Goal: Communication & Community: Participate in discussion

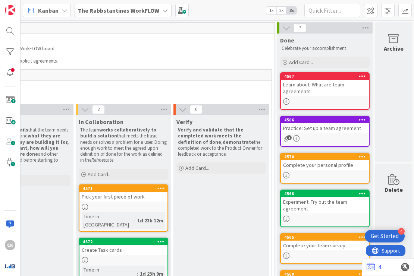
scroll to position [0, 345]
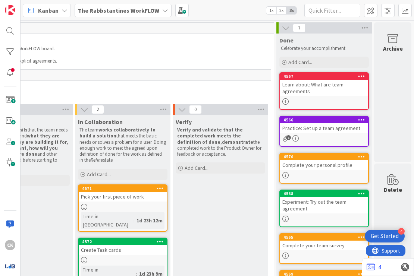
click at [153, 9] on b "The Rabbstantines WorkFLOW" at bounding box center [118, 10] width 81 height 7
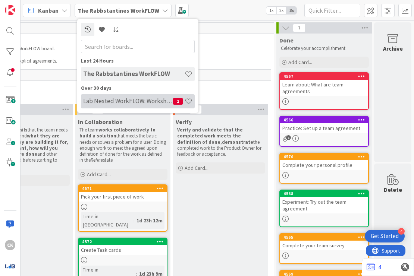
click at [131, 100] on h4 "Lab Nested WorkFLOW: Workshop" at bounding box center [128, 100] width 90 height 7
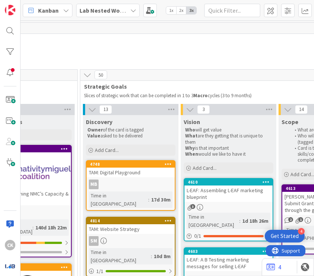
scroll to position [0, 647]
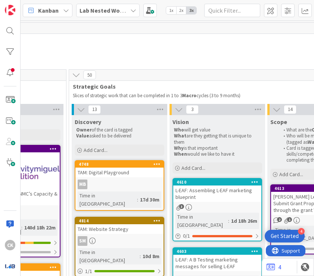
click at [117, 10] on b "Lab Nested WorkFLOW: Workshop" at bounding box center [124, 10] width 91 height 7
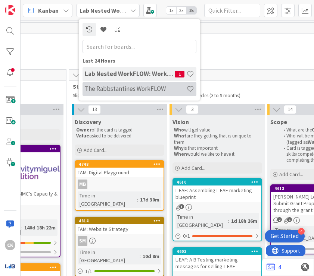
click at [120, 90] on h4 "The Rabbstantines WorkFLOW" at bounding box center [135, 88] width 101 height 7
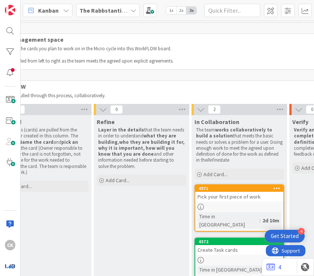
click at [128, 10] on div "The Rabbstantines WorkFLOW" at bounding box center [107, 10] width 63 height 13
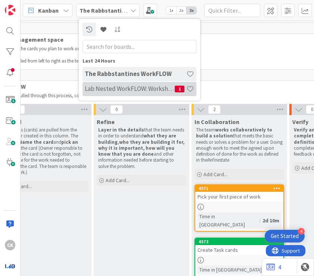
click at [115, 93] on div "Lab Nested WorkFLOW: Workshop 1" at bounding box center [139, 89] width 114 height 14
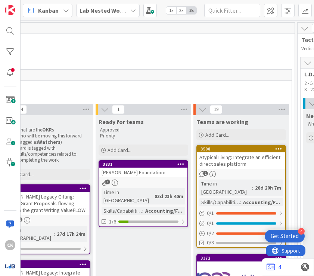
scroll to position [0, 902]
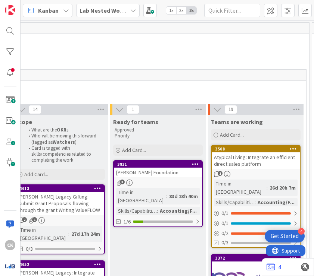
click at [93, 7] on b "Lab Nested WorkFLOW: Workshop" at bounding box center [124, 10] width 91 height 7
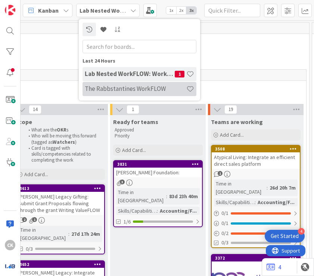
click at [96, 89] on h4 "The Rabbstantines WorkFLOW" at bounding box center [135, 88] width 101 height 7
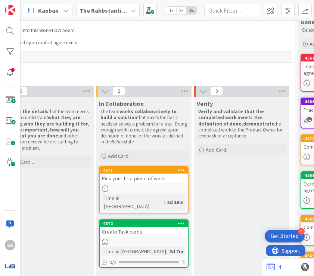
scroll to position [18, 325]
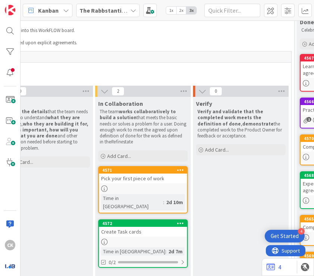
click at [121, 13] on b "The Rabbstantines WorkFLOW" at bounding box center [119, 10] width 81 height 7
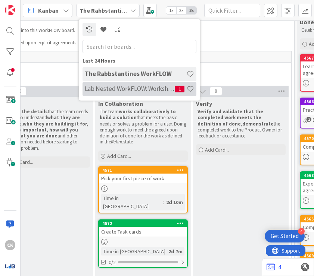
click at [121, 88] on h4 "Lab Nested WorkFLOW: Workshop" at bounding box center [130, 88] width 90 height 7
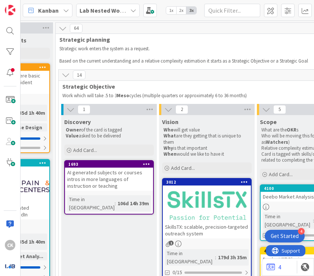
scroll to position [0, 166]
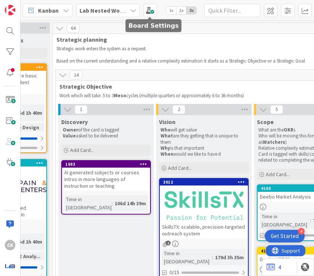
click at [118, 14] on b "Lab Nested WorkFLOW: Workshop" at bounding box center [124, 10] width 91 height 7
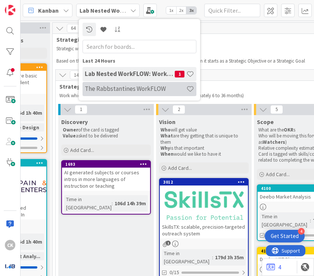
click at [120, 85] on h4 "The Rabbstantines WorkFLOW" at bounding box center [135, 88] width 101 height 7
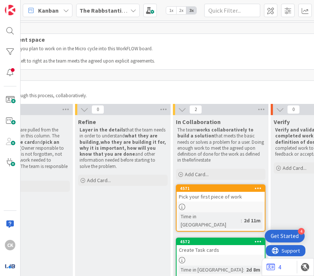
scroll to position [21, 247]
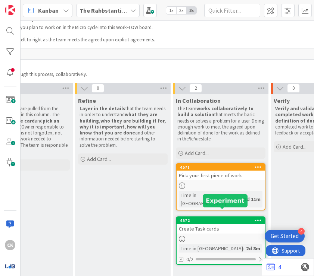
click at [230, 179] on div "Pick your first piece of work" at bounding box center [220, 176] width 88 height 10
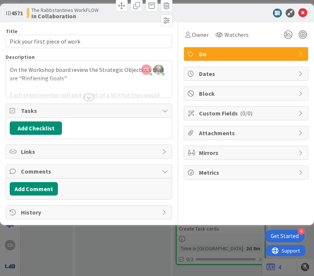
click at [88, 97] on div at bounding box center [89, 97] width 8 height 6
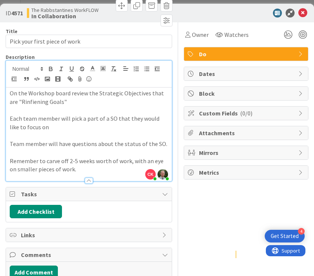
click at [81, 151] on p at bounding box center [89, 152] width 158 height 9
click at [84, 136] on p at bounding box center [89, 136] width 158 height 9
click at [78, 155] on p at bounding box center [89, 152] width 158 height 9
click at [85, 134] on p at bounding box center [89, 136] width 158 height 9
click at [241, 11] on icon at bounding box center [302, 13] width 9 height 9
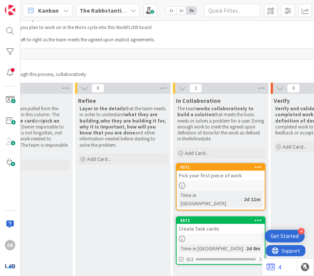
click at [119, 4] on div "The Rabbstantines WorkFLOW" at bounding box center [107, 10] width 63 height 13
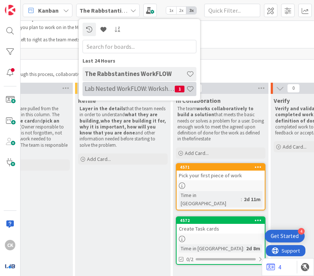
click at [109, 84] on div "Lab Nested WorkFLOW: Workshop 1" at bounding box center [139, 89] width 114 height 14
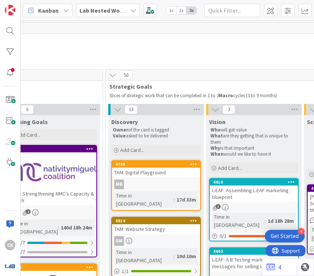
scroll to position [0, 616]
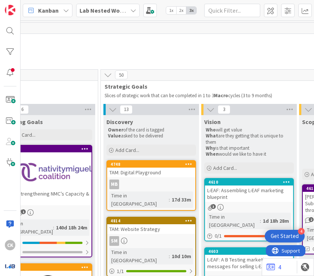
click at [113, 106] on icon at bounding box center [113, 110] width 8 height 8
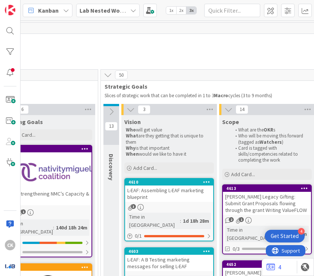
click at [112, 106] on button at bounding box center [111, 111] width 16 height 11
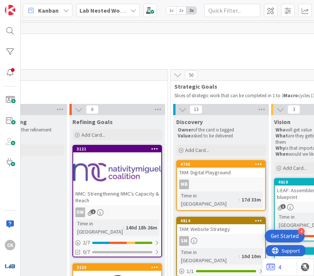
scroll to position [0, 542]
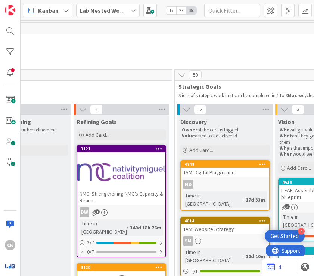
click at [82, 111] on icon at bounding box center [83, 110] width 8 height 8
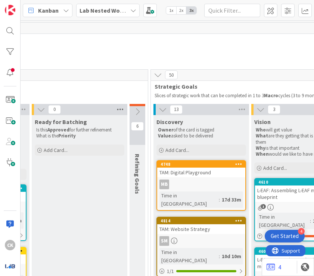
scroll to position [0, 479]
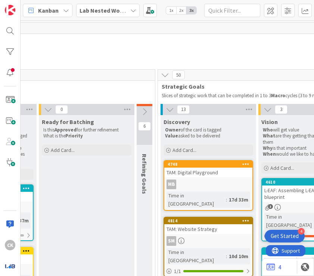
click at [45, 111] on icon at bounding box center [48, 110] width 8 height 8
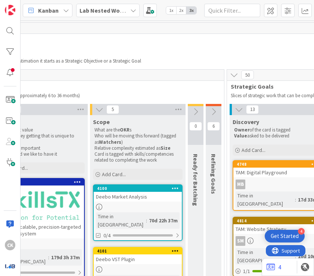
scroll to position [0, 328]
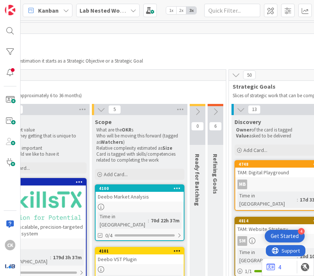
click at [101, 106] on icon at bounding box center [101, 110] width 8 height 8
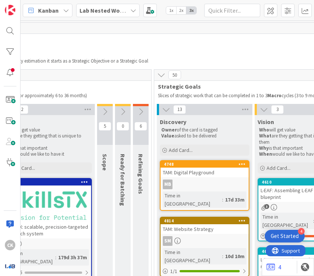
scroll to position [0, 299]
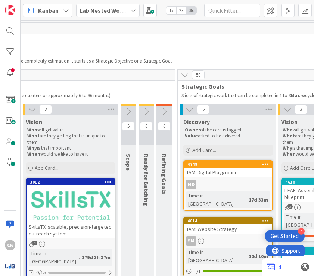
click at [32, 110] on icon at bounding box center [32, 110] width 8 height 8
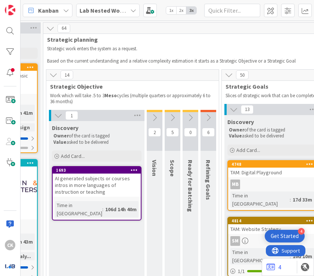
scroll to position [0, 170]
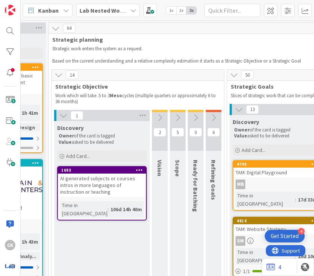
click at [60, 119] on icon at bounding box center [63, 115] width 8 height 8
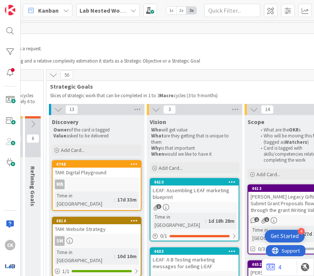
scroll to position [0, 270]
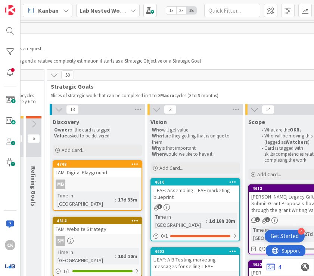
click at [158, 108] on icon at bounding box center [157, 110] width 8 height 8
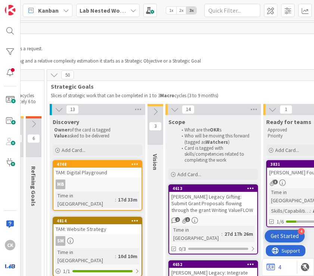
click at [175, 110] on icon at bounding box center [174, 110] width 8 height 8
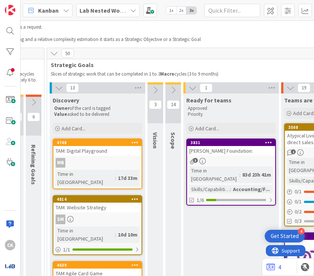
scroll to position [23, 270]
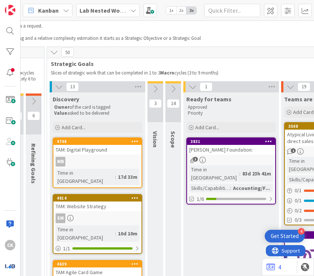
click at [192, 86] on icon at bounding box center [192, 87] width 8 height 8
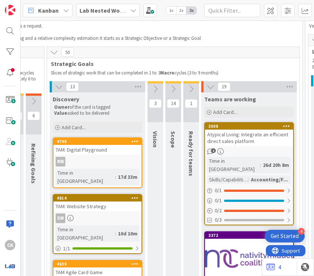
click at [206, 85] on icon at bounding box center [210, 87] width 8 height 8
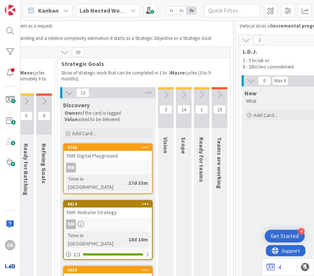
scroll to position [23, 252]
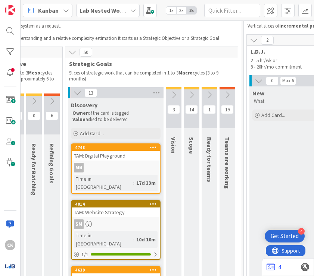
click at [174, 94] on icon at bounding box center [173, 95] width 8 height 8
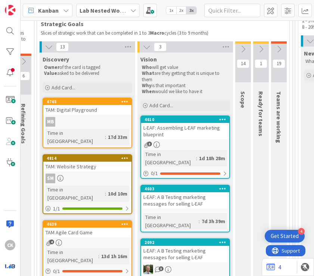
scroll to position [60, 280]
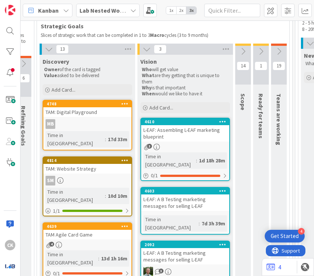
click at [50, 52] on icon at bounding box center [49, 49] width 8 height 8
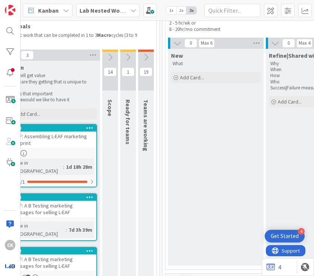
scroll to position [60, 336]
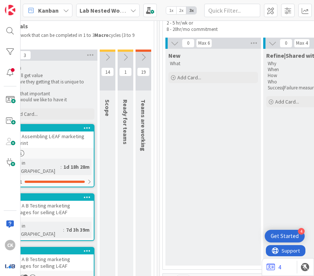
click at [104, 55] on icon at bounding box center [107, 57] width 8 height 8
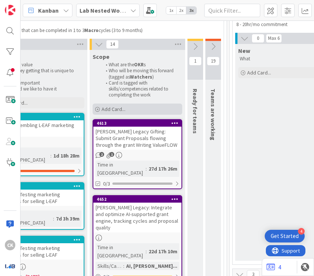
scroll to position [63, 346]
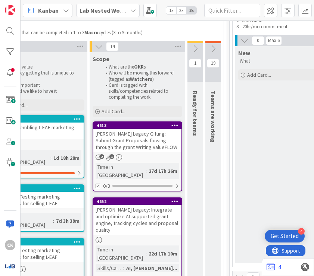
click at [197, 46] on icon at bounding box center [195, 49] width 8 height 8
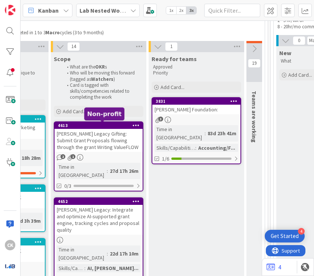
scroll to position [63, 383]
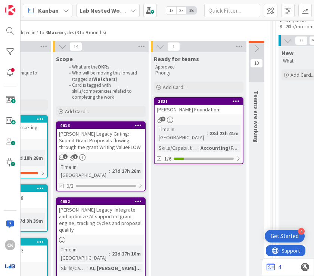
click at [241, 50] on icon at bounding box center [256, 49] width 8 height 8
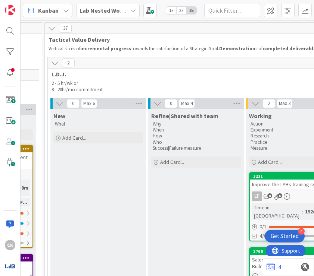
scroll to position [0, 692]
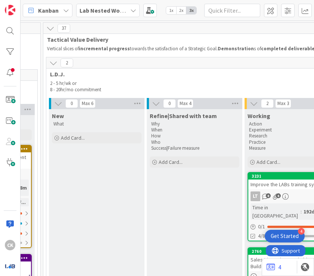
click at [60, 103] on icon at bounding box center [58, 104] width 8 height 8
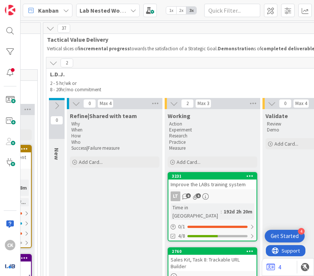
click at [76, 103] on icon at bounding box center [76, 104] width 8 height 8
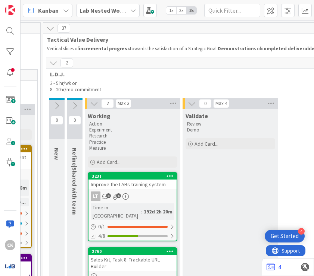
click at [90, 104] on icon at bounding box center [94, 104] width 8 height 8
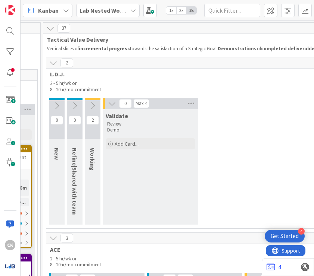
click at [110, 105] on icon at bounding box center [112, 104] width 8 height 8
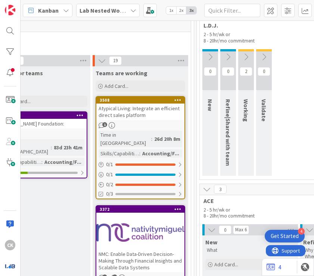
scroll to position [49, 533]
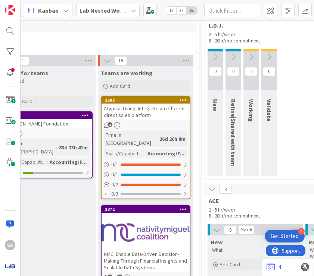
click at [214, 189] on icon at bounding box center [212, 189] width 8 height 8
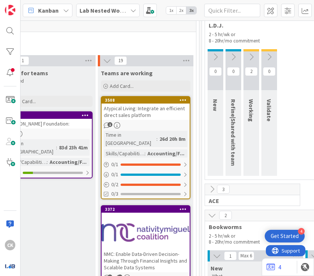
click at [214, 215] on icon at bounding box center [212, 215] width 8 height 8
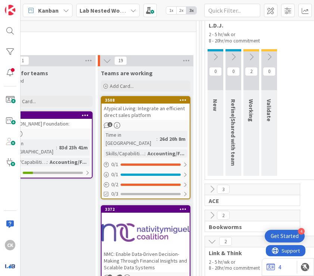
click at [212, 240] on icon at bounding box center [212, 242] width 8 height 8
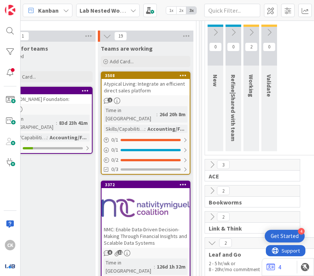
scroll to position [75, 533]
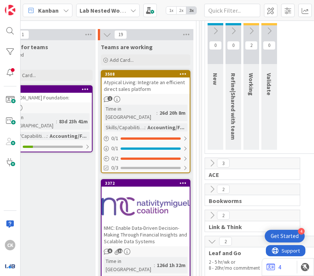
click at [212, 240] on icon at bounding box center [212, 242] width 8 height 8
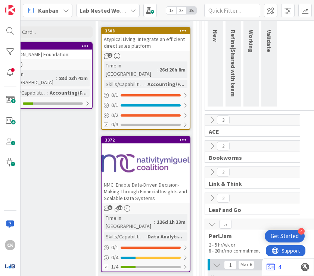
click at [214, 227] on icon at bounding box center [212, 224] width 8 height 8
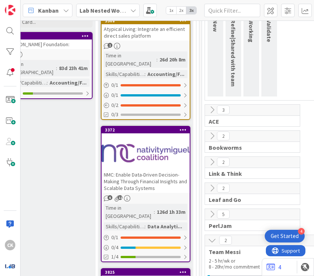
click at [213, 239] on icon at bounding box center [212, 240] width 8 height 8
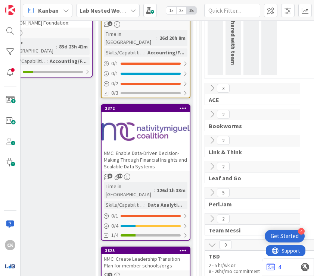
scroll to position [155, 533]
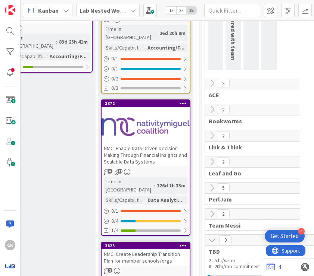
click at [212, 240] on icon at bounding box center [212, 240] width 8 height 8
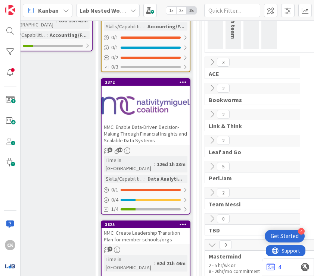
scroll to position [184, 533]
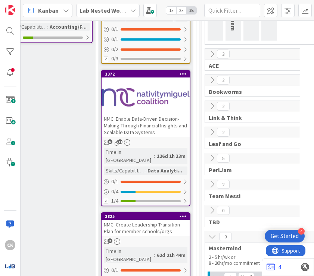
click at [212, 236] on icon at bounding box center [212, 237] width 8 height 8
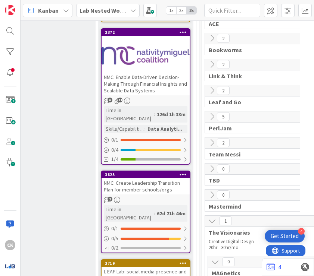
click at [208, 219] on icon at bounding box center [212, 221] width 8 height 8
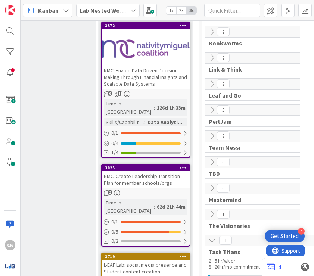
click at [212, 240] on icon at bounding box center [212, 240] width 8 height 8
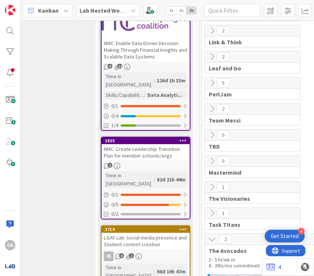
click at [214, 237] on icon at bounding box center [212, 239] width 8 height 8
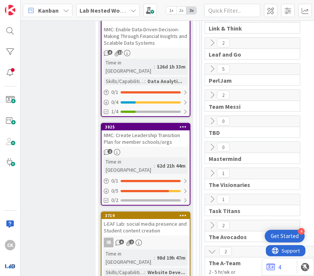
scroll to position [275, 533]
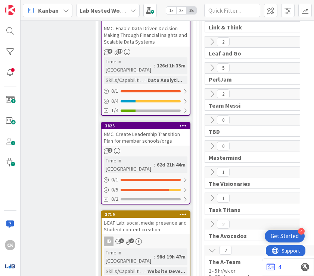
click at [213, 246] on icon at bounding box center [212, 250] width 8 height 8
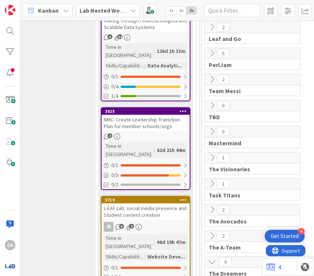
scroll to position [293, 533]
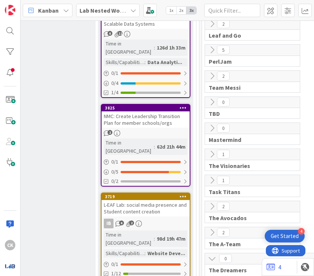
click at [212, 257] on icon at bounding box center [212, 259] width 8 height 8
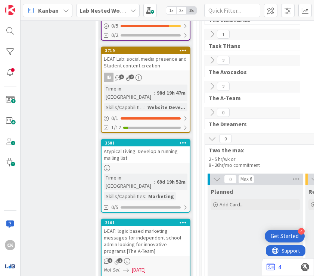
scroll to position [440, 533]
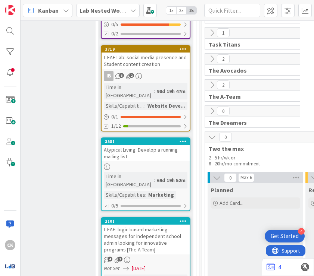
click at [207, 141] on button at bounding box center [212, 137] width 10 height 10
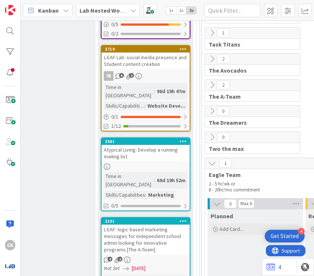
click at [217, 204] on icon at bounding box center [217, 204] width 8 height 8
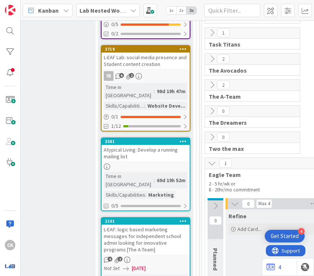
click at [211, 162] on icon at bounding box center [212, 163] width 8 height 8
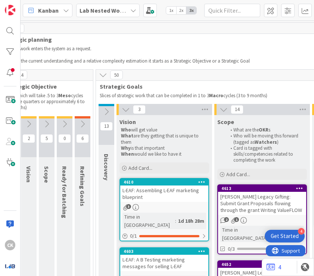
scroll to position [0, 237]
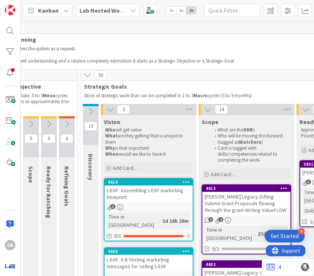
click at [94, 112] on icon at bounding box center [91, 112] width 8 height 8
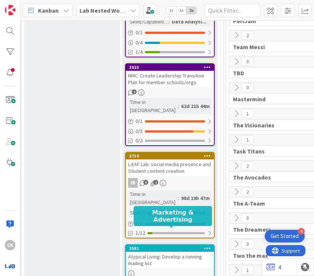
scroll to position [246, 589]
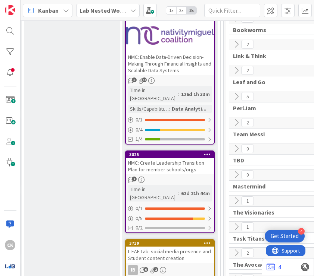
click at [118, 5] on div "Lab Nested WorkFLOW: Workshop" at bounding box center [107, 10] width 63 height 13
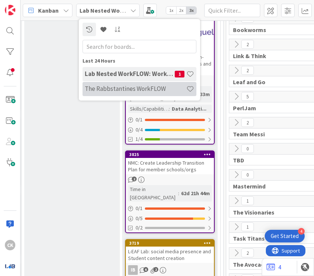
click at [129, 87] on h4 "The Rabbstantines WorkFLOW" at bounding box center [135, 88] width 101 height 7
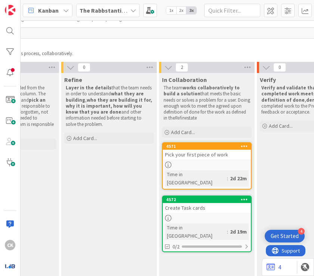
scroll to position [48, 261]
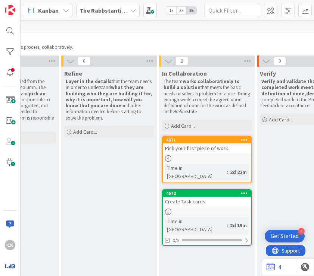
click at [202, 199] on div "4572 Create Task cards Time in Column : 2d 19m 0/2" at bounding box center [206, 217] width 89 height 57
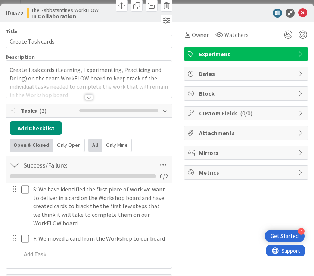
click at [91, 94] on div at bounding box center [89, 88] width 166 height 19
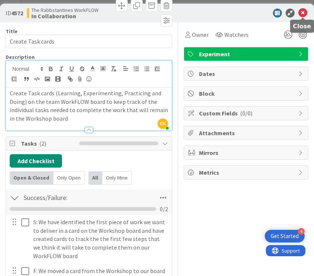
click at [241, 12] on icon at bounding box center [302, 13] width 9 height 9
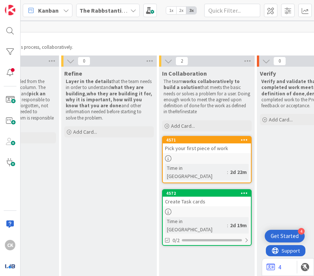
click at [120, 17] on div "Kanban The Rabbstantines WorkFLOW 1x 2x 3x" at bounding box center [167, 10] width 293 height 21
click at [124, 13] on b "The Rabbstantines WorkFLOW" at bounding box center [119, 10] width 81 height 7
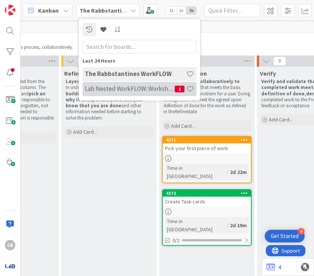
click at [133, 91] on h4 "Lab Nested WorkFLOW: Workshop" at bounding box center [130, 88] width 90 height 7
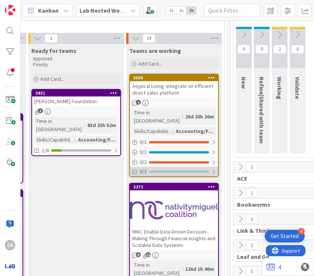
scroll to position [71, 576]
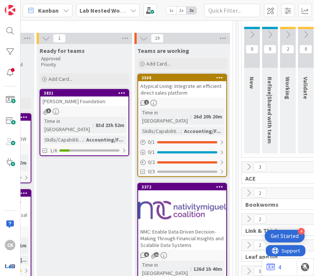
click at [74, 100] on div "[PERSON_NAME] Foundation:" at bounding box center [84, 102] width 88 height 10
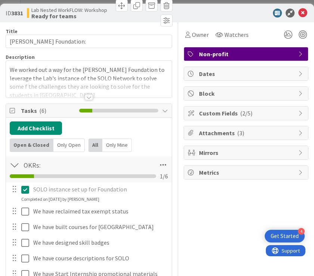
click at [88, 94] on div at bounding box center [89, 88] width 166 height 19
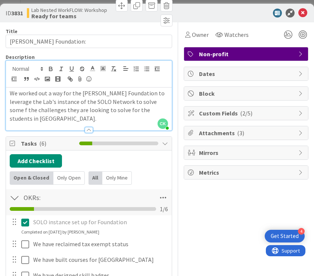
click at [90, 127] on div at bounding box center [89, 130] width 8 height 6
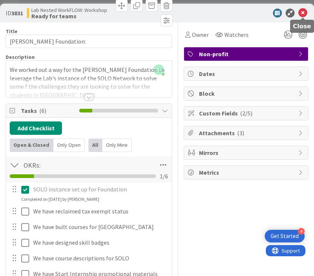
click at [241, 11] on icon at bounding box center [302, 13] width 9 height 9
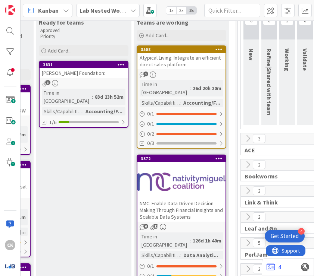
scroll to position [117, 577]
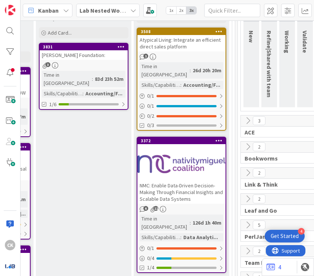
click at [184, 156] on div at bounding box center [181, 164] width 88 height 34
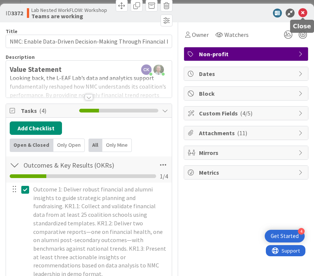
click at [241, 12] on icon at bounding box center [302, 13] width 9 height 9
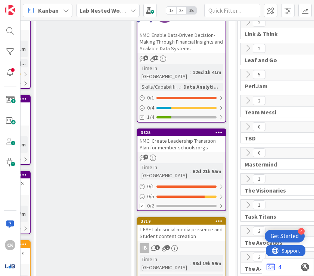
scroll to position [271, 577]
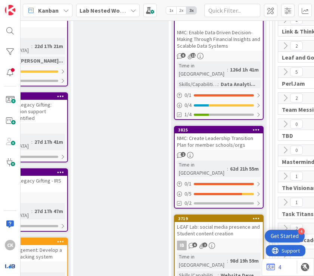
scroll to position [271, 538]
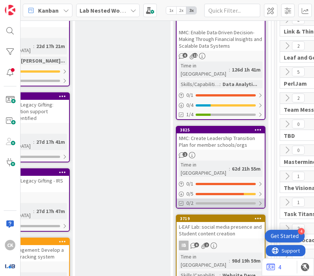
drag, startPoint x: 131, startPoint y: 185, endPoint x: 182, endPoint y: 182, distance: 51.5
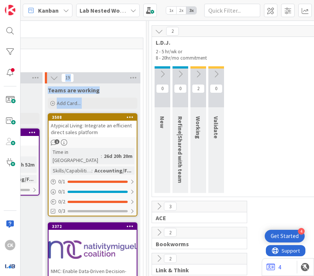
scroll to position [32, 697]
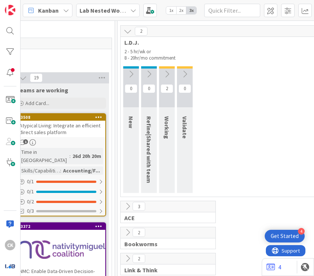
click at [62, 90] on span "Teams are working" at bounding box center [42, 90] width 52 height 7
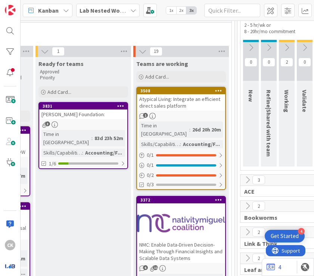
scroll to position [59, 578]
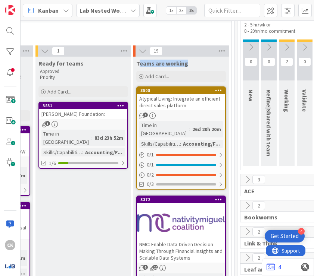
drag, startPoint x: 185, startPoint y: 65, endPoint x: 139, endPoint y: 64, distance: 46.6
click at [139, 64] on span "Teams are working" at bounding box center [162, 63] width 52 height 7
click at [136, 64] on span "Teams are working" at bounding box center [162, 63] width 52 height 7
drag, startPoint x: 136, startPoint y: 61, endPoint x: 186, endPoint y: 61, distance: 50.3
click at [186, 61] on div "Teams are working" at bounding box center [180, 63] width 89 height 7
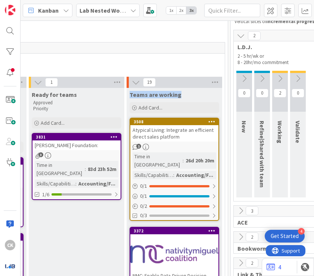
scroll to position [34, 584]
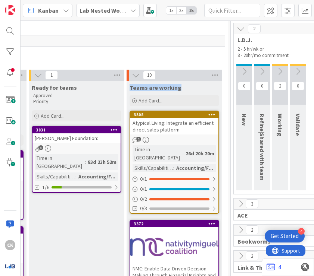
click at [181, 122] on div "Atypical Living: Integrate an efficient direct sales platform" at bounding box center [174, 126] width 88 height 16
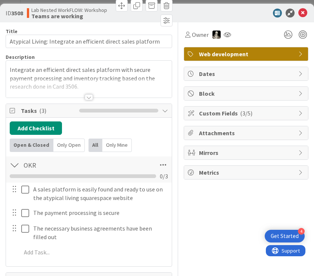
click at [91, 94] on div at bounding box center [89, 97] width 8 height 6
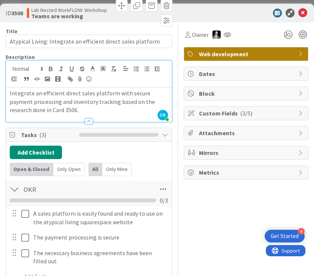
click at [89, 122] on div at bounding box center [89, 122] width 8 height 6
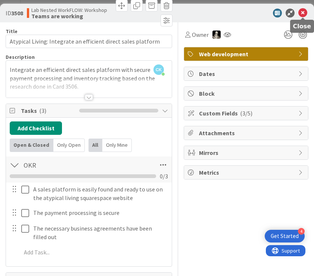
click at [241, 11] on icon at bounding box center [302, 13] width 9 height 9
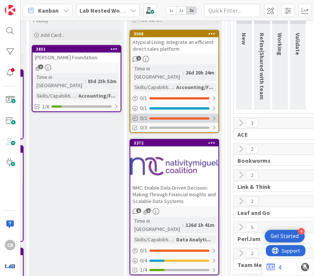
scroll to position [116, 584]
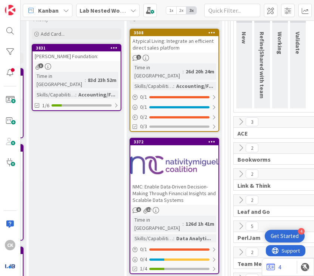
click at [184, 154] on div at bounding box center [174, 165] width 88 height 34
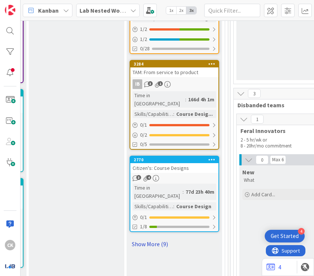
scroll to position [910, 584]
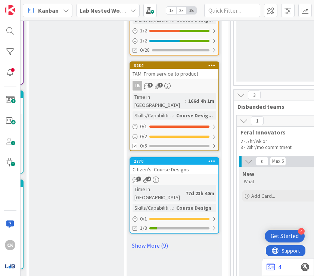
click at [184, 165] on div "Citizen's: Course Designs" at bounding box center [174, 170] width 88 height 10
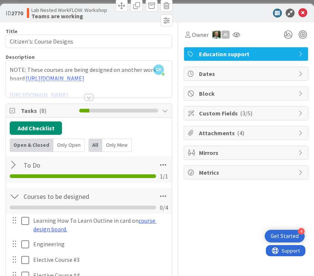
click at [88, 97] on div at bounding box center [89, 97] width 8 height 6
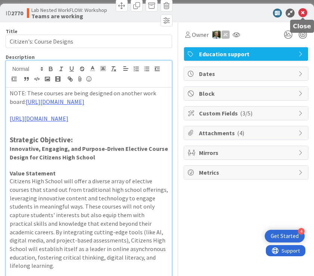
click at [241, 15] on icon at bounding box center [302, 13] width 9 height 9
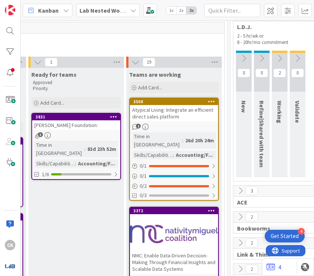
scroll to position [58, 585]
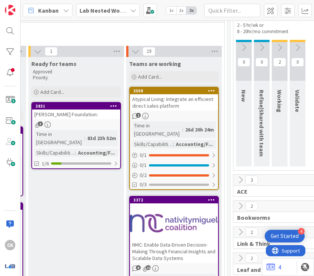
click at [192, 140] on div "Accounting/F..." at bounding box center [194, 144] width 41 height 8
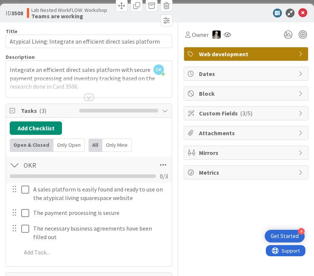
click at [85, 97] on div at bounding box center [89, 97] width 8 height 6
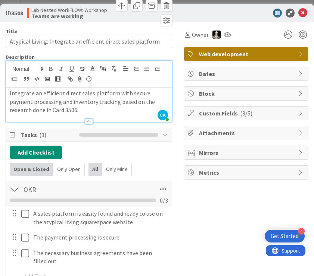
click at [88, 122] on div at bounding box center [89, 122] width 8 height 6
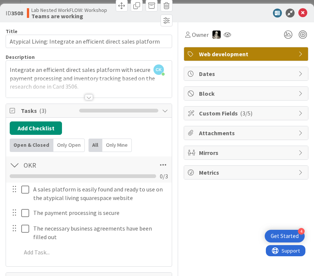
click at [88, 97] on div at bounding box center [89, 97] width 8 height 6
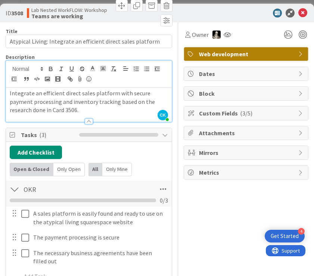
click at [92, 119] on div at bounding box center [89, 122] width 8 height 6
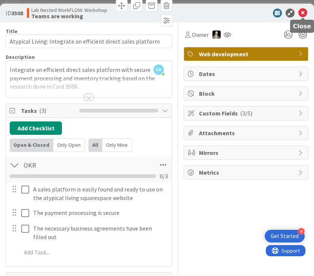
click at [241, 12] on icon at bounding box center [302, 13] width 9 height 9
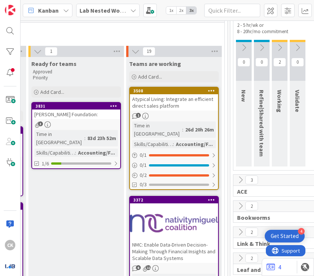
click at [170, 108] on div "Atypical Living: Integrate an efficient direct sales platform" at bounding box center [174, 102] width 88 height 16
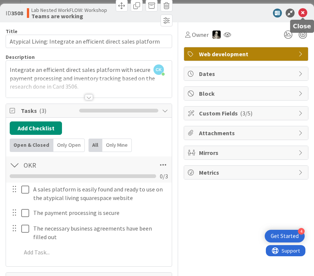
click at [241, 12] on icon at bounding box center [302, 13] width 9 height 9
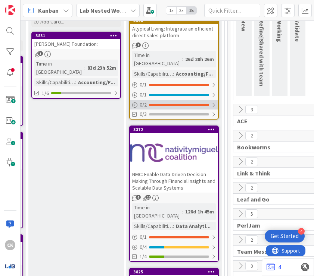
scroll to position [129, 585]
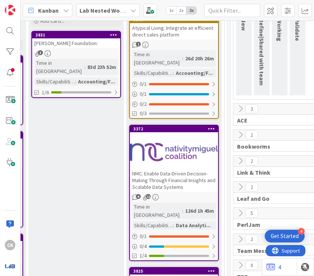
click at [194, 150] on div at bounding box center [174, 152] width 88 height 34
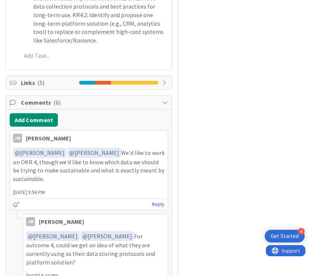
scroll to position [474, 0]
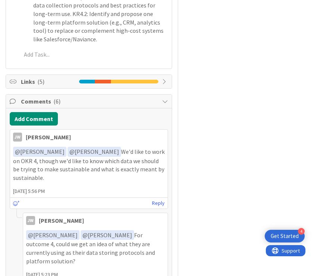
click at [148, 80] on div at bounding box center [134, 82] width 47 height 4
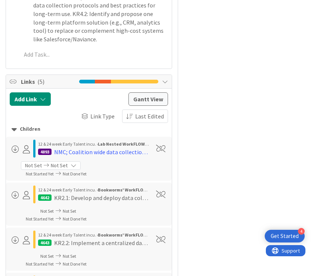
click at [148, 80] on div at bounding box center [134, 82] width 47 height 4
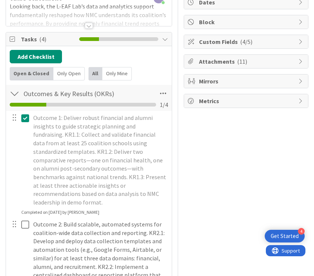
scroll to position [0, 0]
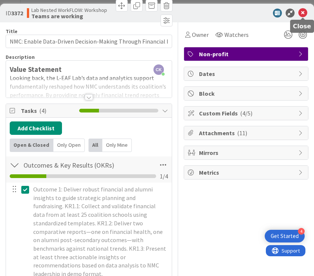
click at [241, 12] on icon at bounding box center [302, 13] width 9 height 9
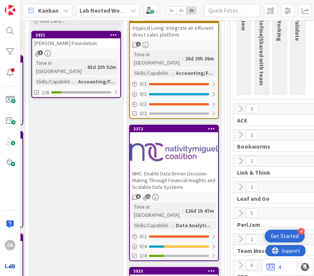
click at [209, 126] on icon at bounding box center [211, 128] width 7 height 5
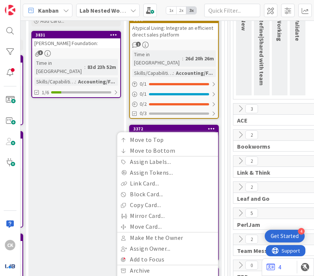
click at [209, 126] on icon at bounding box center [211, 128] width 7 height 5
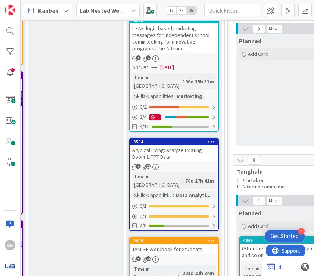
scroll to position [644, 585]
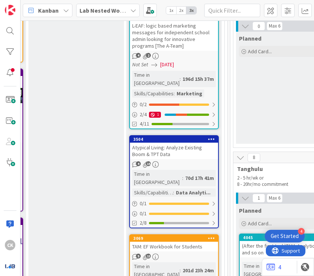
click at [188, 143] on div "Atypical Living: Analyze Existing Boom & TPT Data" at bounding box center [174, 151] width 88 height 16
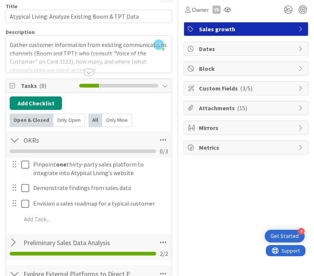
click at [87, 73] on div at bounding box center [89, 72] width 8 height 6
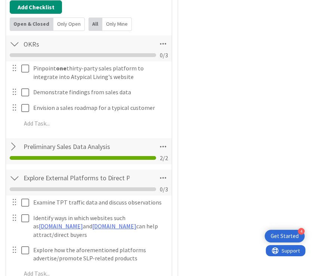
scroll to position [284, 0]
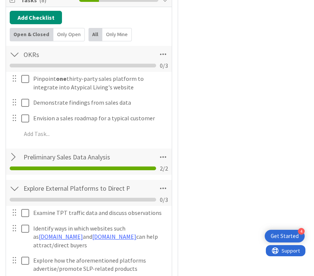
click at [15, 157] on div at bounding box center [15, 157] width 10 height 13
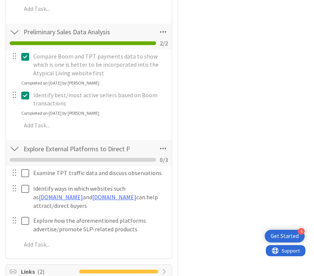
scroll to position [411, 0]
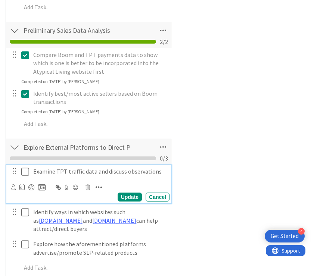
click at [25, 173] on icon at bounding box center [25, 171] width 8 height 9
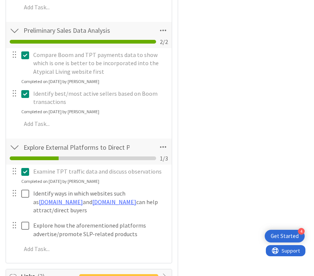
click at [25, 173] on icon at bounding box center [25, 171] width 8 height 9
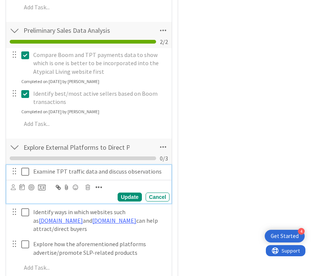
click at [25, 173] on icon at bounding box center [25, 171] width 8 height 9
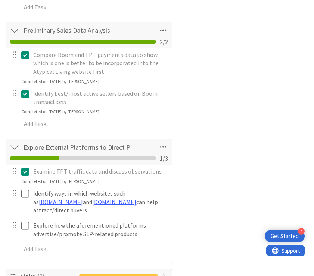
click at [25, 174] on icon at bounding box center [25, 171] width 8 height 9
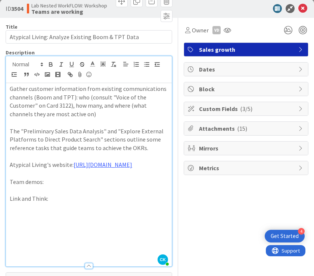
scroll to position [0, 0]
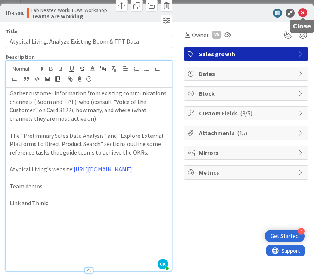
click at [241, 14] on icon at bounding box center [302, 13] width 9 height 9
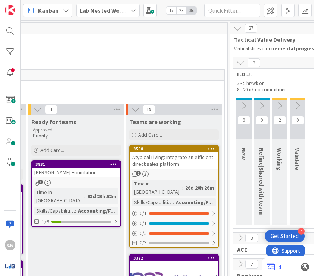
click at [136, 173] on span "1" at bounding box center [138, 173] width 5 height 5
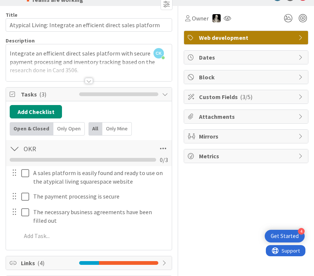
scroll to position [15, 0]
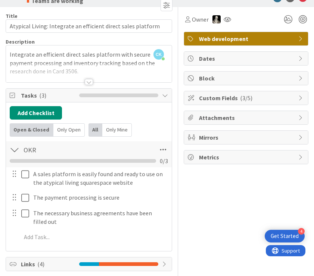
click at [89, 82] on div at bounding box center [89, 82] width 8 height 6
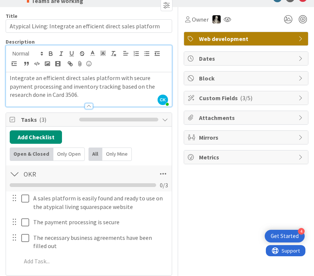
click at [90, 106] on div at bounding box center [89, 106] width 8 height 6
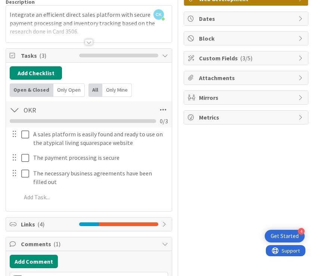
scroll to position [0, 0]
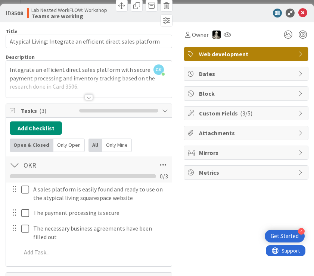
click at [88, 97] on div at bounding box center [89, 97] width 8 height 6
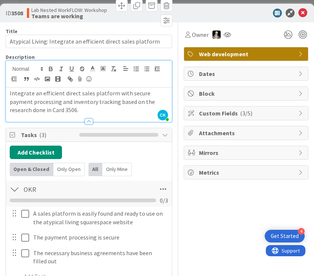
click at [89, 121] on div at bounding box center [89, 122] width 8 height 6
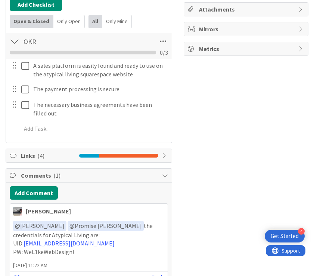
scroll to position [164, 0]
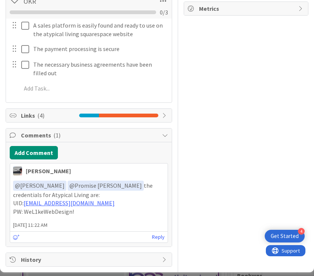
click at [45, 117] on span "Links ( 4 )" at bounding box center [48, 115] width 54 height 9
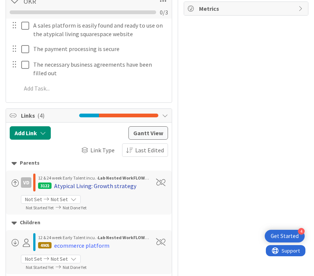
click at [72, 186] on div "Atypical Living: Growth strategy" at bounding box center [95, 186] width 82 height 9
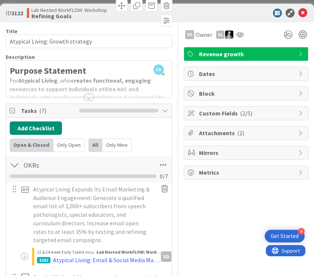
click at [89, 97] on div at bounding box center [89, 97] width 8 height 6
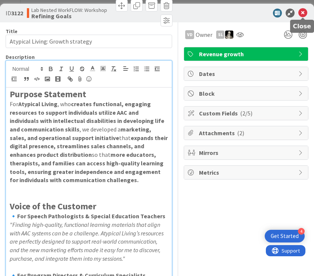
click at [241, 14] on icon at bounding box center [302, 13] width 9 height 9
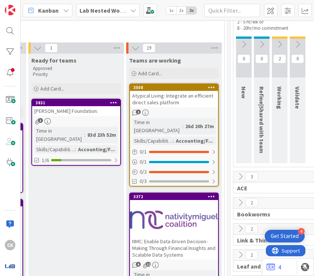
scroll to position [56, 585]
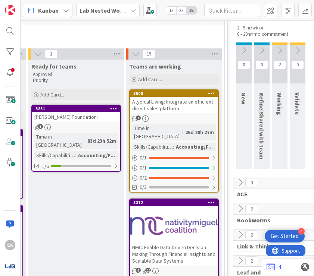
click at [212, 92] on icon at bounding box center [211, 93] width 7 height 5
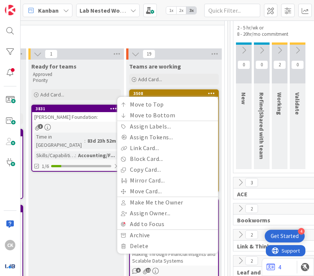
click at [212, 92] on icon at bounding box center [211, 93] width 7 height 5
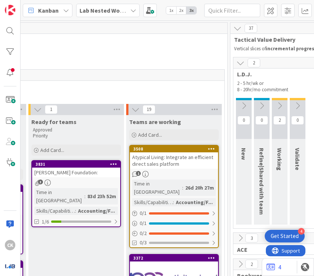
scroll to position [4, 585]
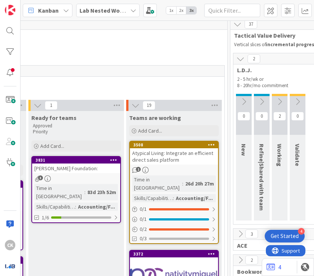
click at [69, 167] on div "[PERSON_NAME] Foundation:" at bounding box center [76, 169] width 88 height 10
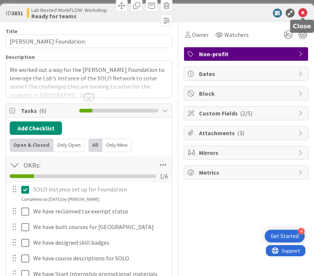
click at [241, 13] on icon at bounding box center [302, 13] width 9 height 9
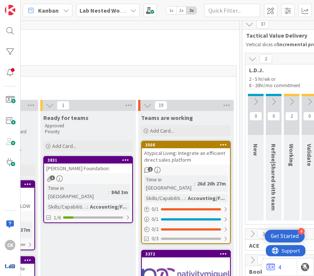
scroll to position [4, 571]
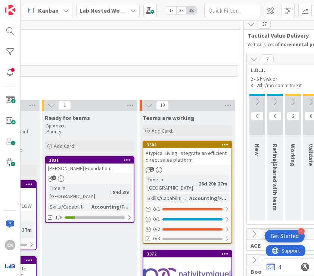
click at [80, 174] on div "3831 [PERSON_NAME] Foundation: 3 Time in Column : 84d 3m Skills/Capabilities : …" at bounding box center [89, 189] width 89 height 67
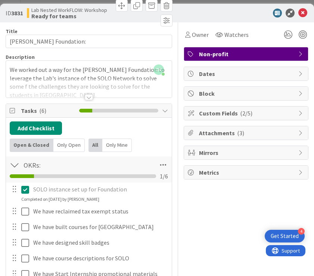
click at [87, 96] on div at bounding box center [89, 97] width 8 height 6
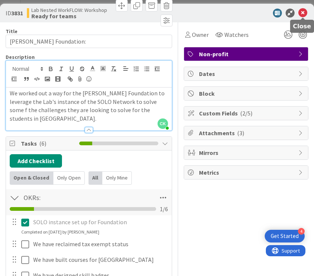
click at [241, 13] on icon at bounding box center [302, 13] width 9 height 9
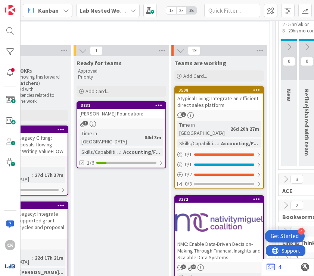
scroll to position [53, 540]
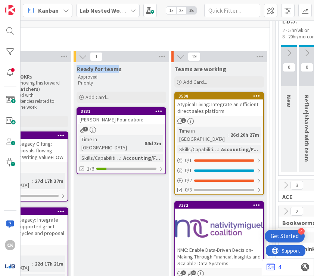
drag, startPoint x: 78, startPoint y: 66, endPoint x: 118, endPoint y: 69, distance: 40.4
click at [117, 69] on span "Ready for teams" at bounding box center [98, 68] width 45 height 7
drag, startPoint x: 176, startPoint y: 69, endPoint x: 220, endPoint y: 68, distance: 44.4
click at [220, 68] on span "Teams are working" at bounding box center [200, 68] width 52 height 7
click at [109, 67] on span "Ready for teams" at bounding box center [98, 68] width 45 height 7
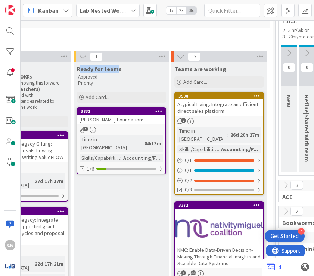
drag, startPoint x: 116, startPoint y: 67, endPoint x: 81, endPoint y: 67, distance: 34.7
click at [81, 67] on span "Ready for teams" at bounding box center [98, 68] width 45 height 7
click at [80, 68] on span "Ready for teams" at bounding box center [98, 68] width 45 height 7
drag, startPoint x: 77, startPoint y: 68, endPoint x: 94, endPoint y: 68, distance: 16.8
click at [94, 68] on span "Ready for teams" at bounding box center [98, 68] width 45 height 7
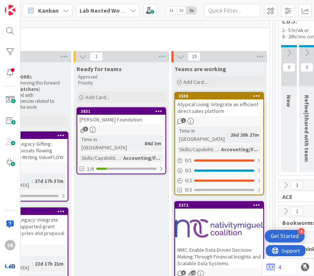
click at [88, 68] on span "Ready for teams" at bounding box center [98, 68] width 45 height 7
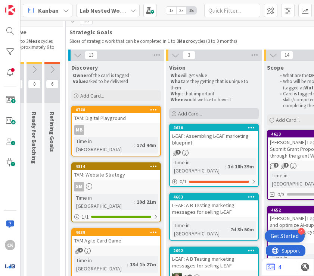
scroll to position [54, 251]
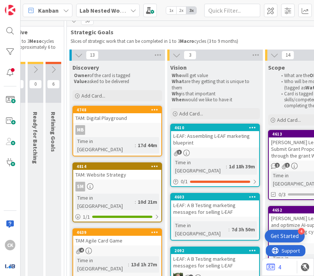
click at [78, 55] on icon at bounding box center [79, 55] width 8 height 8
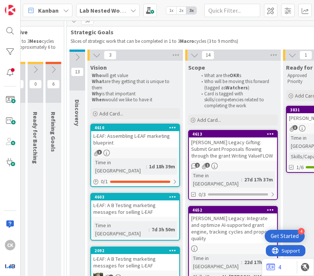
click at [98, 56] on icon at bounding box center [96, 55] width 8 height 8
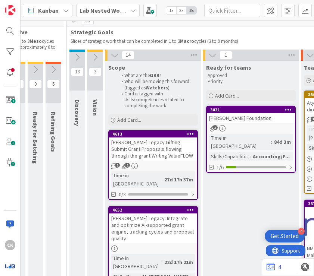
click at [113, 56] on icon at bounding box center [114, 55] width 8 height 8
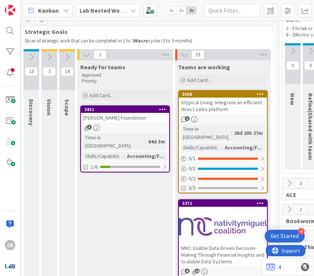
scroll to position [73, 296]
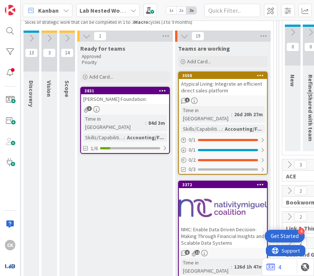
click at [114, 98] on div "[PERSON_NAME] Foundation:" at bounding box center [125, 99] width 88 height 10
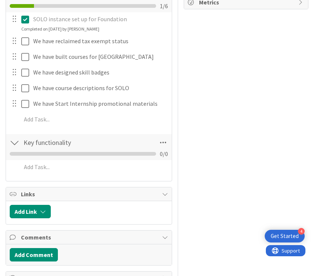
scroll to position [189, 0]
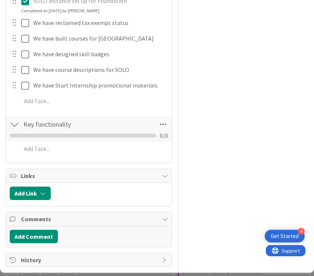
click at [16, 126] on div at bounding box center [15, 124] width 10 height 13
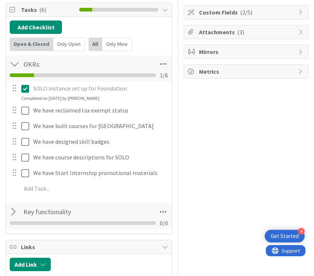
scroll to position [35, 0]
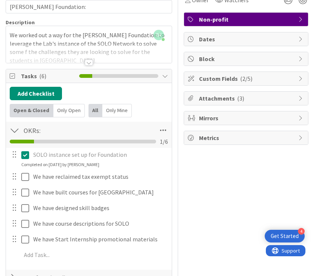
click at [14, 130] on div at bounding box center [15, 130] width 10 height 13
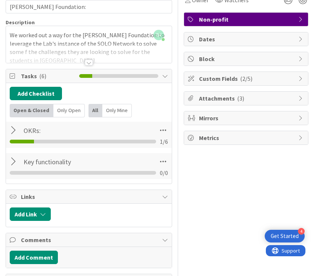
click at [14, 130] on div at bounding box center [15, 130] width 10 height 13
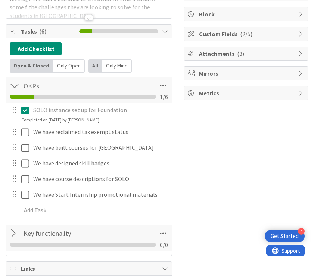
click at [12, 230] on div at bounding box center [15, 233] width 10 height 13
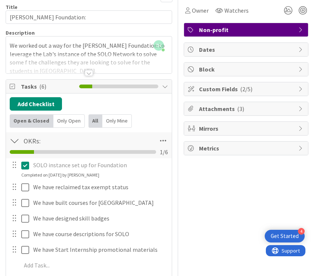
scroll to position [0, 0]
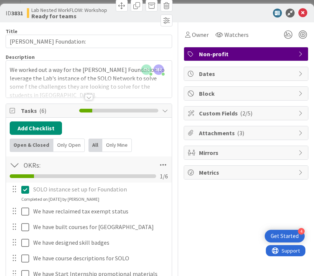
click at [90, 97] on div at bounding box center [89, 97] width 8 height 6
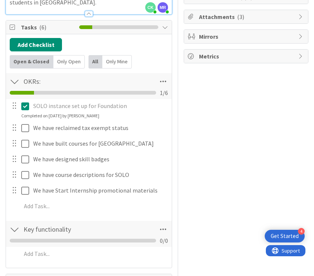
scroll to position [213, 0]
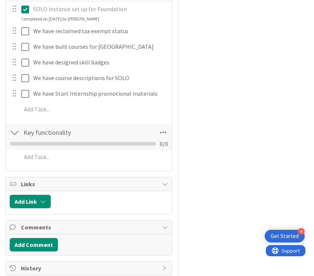
click at [165, 265] on icon at bounding box center [165, 268] width 6 height 6
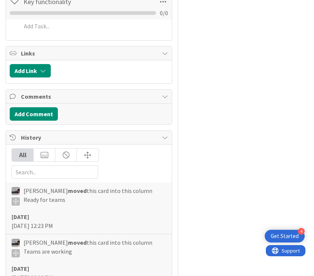
scroll to position [268, 0]
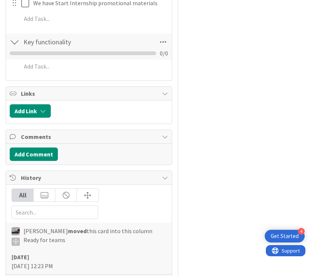
click at [167, 175] on icon at bounding box center [165, 178] width 6 height 6
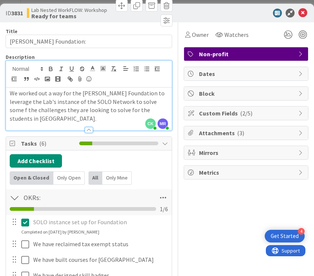
scroll to position [7, 0]
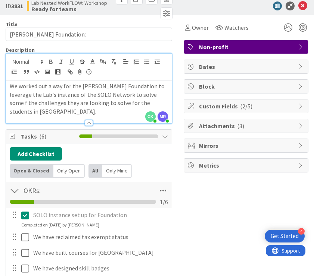
click at [37, 132] on span "Tasks ( 6 )" at bounding box center [48, 136] width 54 height 9
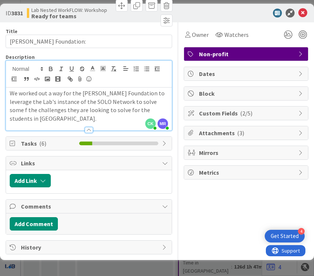
scroll to position [0, 0]
click at [35, 139] on span "Tasks ( 6 )" at bounding box center [48, 143] width 54 height 9
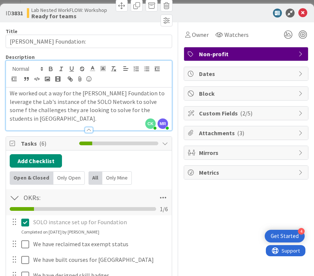
click at [85, 127] on div at bounding box center [89, 130] width 8 height 6
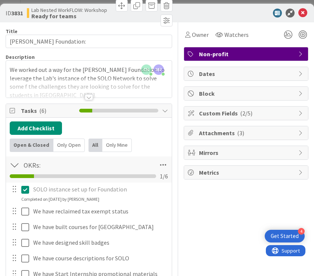
click at [89, 96] on div at bounding box center [89, 97] width 8 height 6
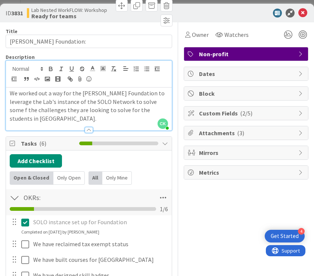
click at [241, 72] on icon at bounding box center [301, 74] width 6 height 6
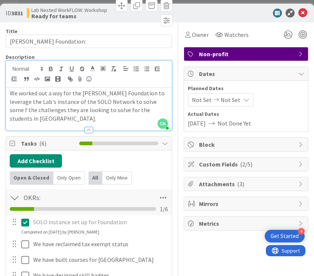
click at [241, 72] on icon at bounding box center [301, 74] width 6 height 6
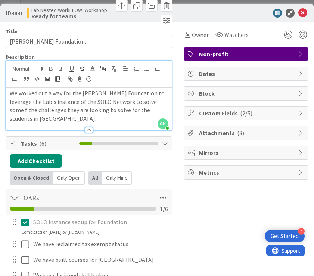
click at [241, 97] on span "Block" at bounding box center [246, 93] width 95 height 9
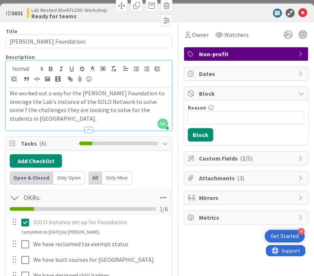
click at [241, 161] on span "Custom Fields ( 2/5 )" at bounding box center [246, 158] width 95 height 9
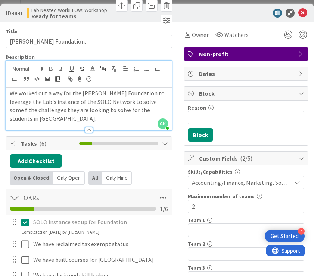
click at [241, 184] on div "Accounting/Finance, Marketing, Social Media, Market Analytics" at bounding box center [246, 182] width 116 height 13
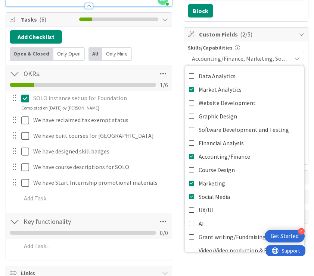
scroll to position [95, 0]
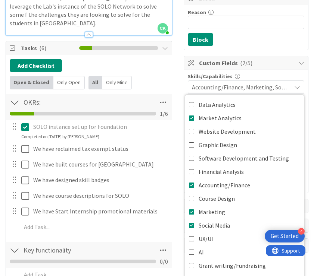
click at [241, 91] on span "Accounting/Finance, Marketing, Social Media, Market Analytics" at bounding box center [241, 87] width 99 height 9
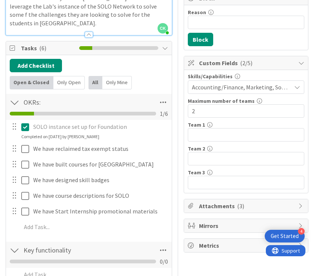
click at [241, 210] on span "Attachments ( 3 )" at bounding box center [246, 206] width 95 height 9
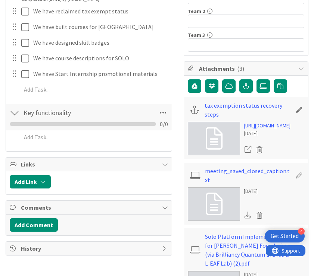
scroll to position [235, 0]
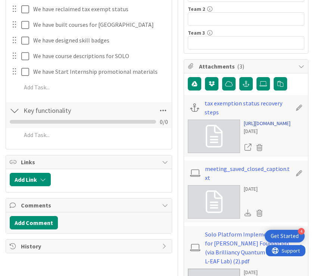
click at [241, 128] on link "[URL][DOMAIN_NAME]" at bounding box center [266, 124] width 47 height 8
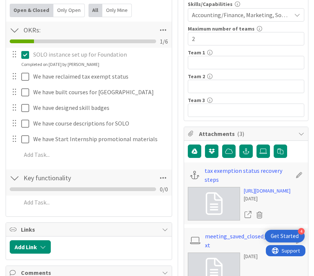
scroll to position [0, 0]
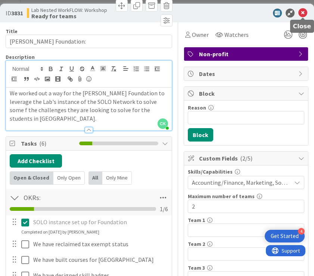
click at [241, 13] on icon at bounding box center [302, 13] width 9 height 9
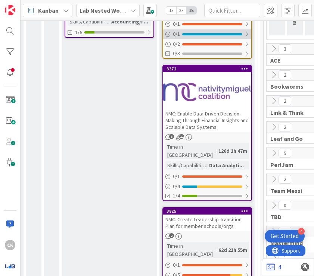
scroll to position [191, 312]
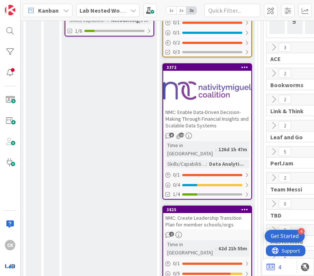
click at [205, 98] on div at bounding box center [207, 91] width 88 height 34
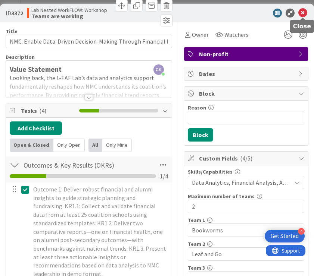
click at [241, 13] on icon at bounding box center [302, 13] width 9 height 9
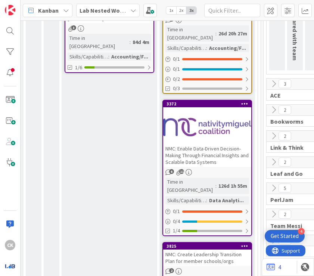
scroll to position [148, 312]
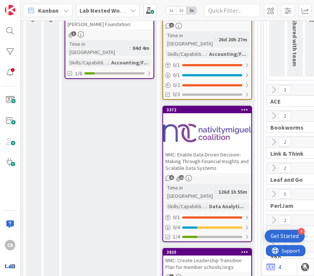
click at [221, 150] on div "NMC: Enable Data-Driven Decision-Making Through Financial Insights and Scalable…" at bounding box center [207, 161] width 88 height 23
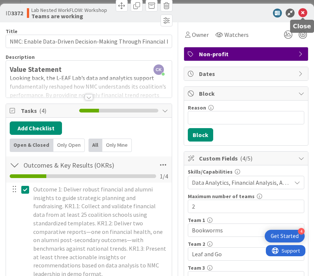
click at [241, 13] on icon at bounding box center [302, 13] width 9 height 9
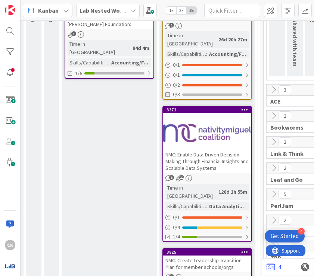
click at [120, 6] on span "Lab Nested WorkFLOW: Workshop" at bounding box center [103, 10] width 48 height 9
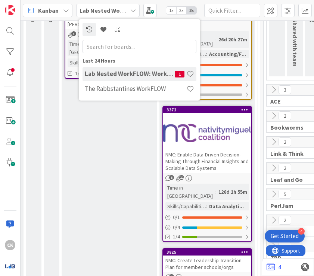
click at [128, 10] on div "Lab Nested WorkFLOW: Workshop" at bounding box center [107, 10] width 63 height 13
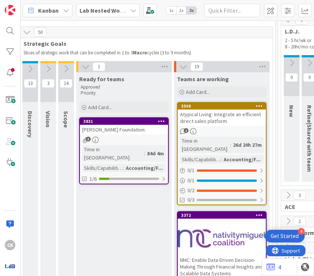
scroll to position [43, 297]
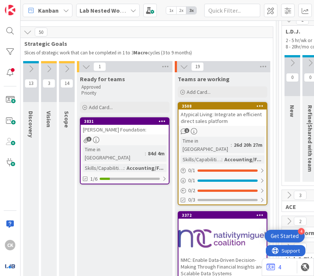
click at [114, 11] on b "Lab Nested WorkFLOW: Workshop" at bounding box center [124, 10] width 91 height 7
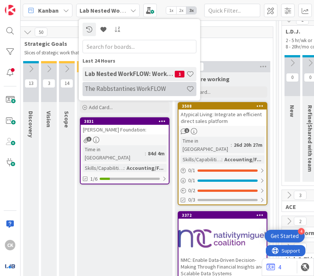
click at [118, 85] on h4 "The Rabbstantines WorkFLOW" at bounding box center [135, 88] width 101 height 7
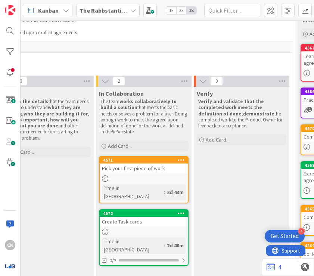
scroll to position [30, 324]
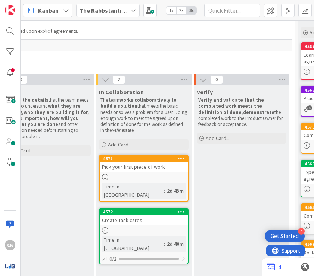
click at [131, 8] on icon at bounding box center [133, 10] width 6 height 6
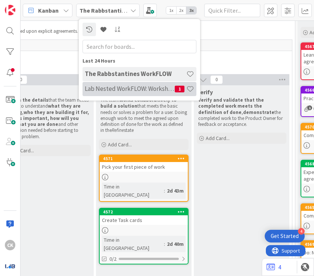
click at [134, 92] on h4 "Lab Nested WorkFLOW: Workshop" at bounding box center [130, 88] width 90 height 7
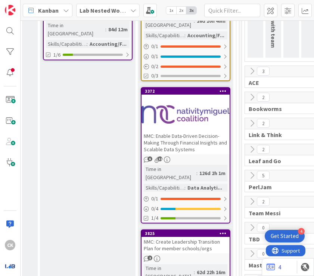
scroll to position [156, 334]
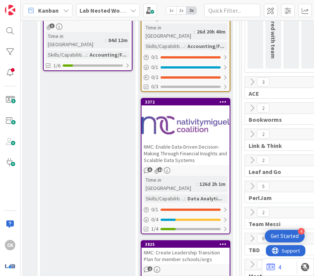
click at [197, 154] on div "NMC: Enable Data-Driven Decision-Making Through Financial Insights and Scalable…" at bounding box center [185, 153] width 88 height 23
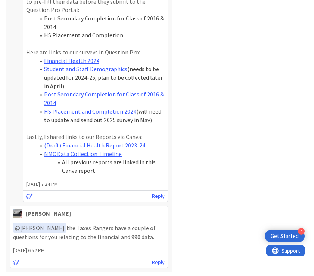
scroll to position [1343, 0]
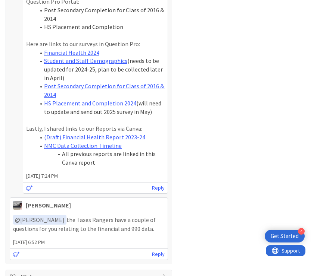
click at [139, 273] on span "History" at bounding box center [89, 277] width 137 height 9
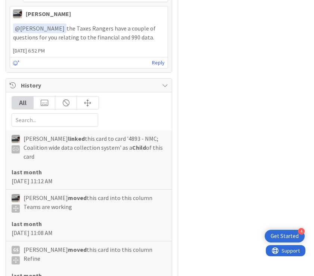
click at [159, 79] on div "History" at bounding box center [89, 86] width 166 height 14
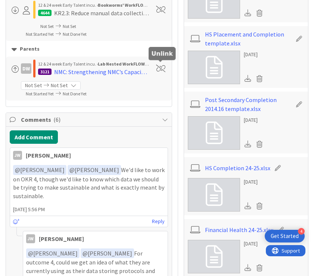
scroll to position [758, 0]
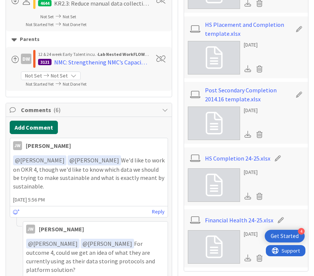
click at [51, 121] on button "Add Comment" at bounding box center [34, 127] width 48 height 13
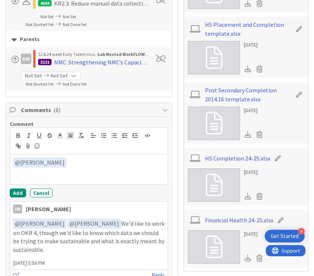
click at [51, 172] on div "﻿ @ [PERSON_NAME] ﻿ [PERSON_NAME]" at bounding box center [88, 170] width 157 height 30
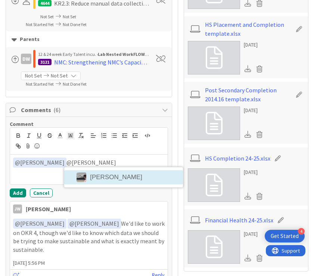
click at [92, 169] on div "﻿ @ [PERSON_NAME] ﻿ @[PERSON_NAME]" at bounding box center [88, 170] width 157 height 30
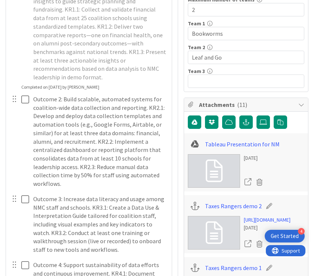
scroll to position [211, 0]
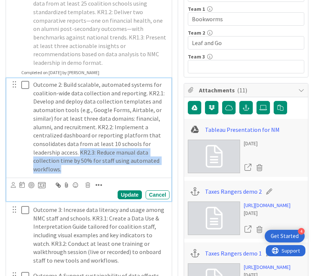
drag, startPoint x: 80, startPoint y: 144, endPoint x: 103, endPoint y: 159, distance: 26.7
click at [103, 159] on p "Outcome 2: Build scalable, automated systems for coalition-wide data collection…" at bounding box center [99, 127] width 133 height 93
copy p "KR2.3: Reduce manual data collection time by 50% for staff using automated work…"
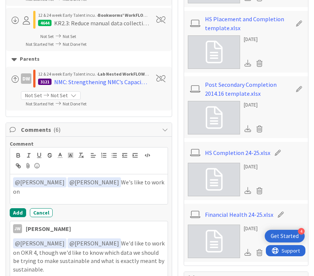
scroll to position [770, 0]
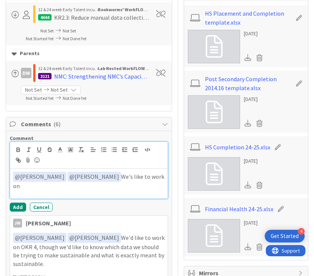
click at [163, 172] on p "﻿ @ [PERSON_NAME] ﻿ ﻿ @ [PERSON_NAME] ﻿ We's like to work on" at bounding box center [88, 181] width 151 height 18
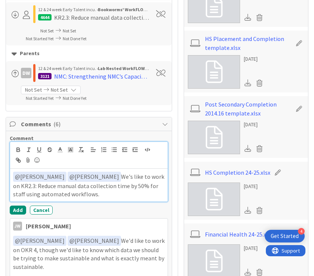
click at [13, 176] on p "﻿ @ [PERSON_NAME] ﻿ ﻿ @ [PERSON_NAME] ﻿ We's like to work on KR2.3: Reduce manu…" at bounding box center [88, 185] width 151 height 27
click at [89, 186] on p "﻿ @ [PERSON_NAME] ﻿ ﻿ @ [PERSON_NAME] ﻿ We's like to work on OKR2.3: Reduce man…" at bounding box center [88, 185] width 151 height 27
click at [123, 172] on p "﻿ @ [PERSON_NAME] ﻿ ﻿ @ [PERSON_NAME] ﻿ We's like to work on OKR2.3: Reduce man…" at bounding box center [88, 185] width 151 height 27
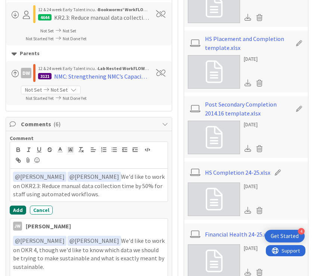
click at [19, 206] on button "Add" at bounding box center [18, 210] width 16 height 9
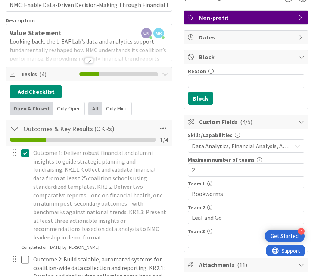
scroll to position [0, 0]
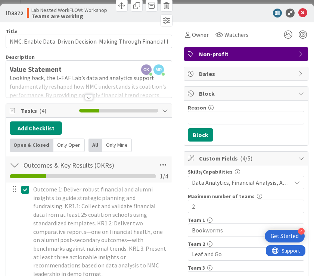
click at [87, 95] on div at bounding box center [89, 97] width 8 height 6
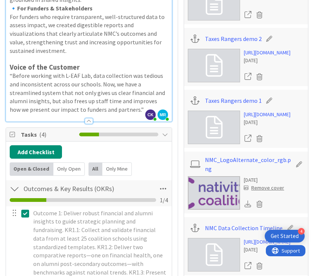
scroll to position [381, 0]
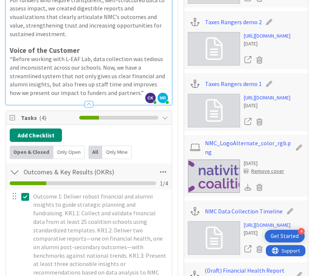
click at [88, 101] on div at bounding box center [89, 104] width 8 height 6
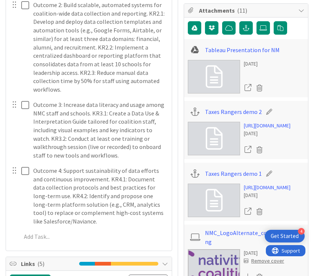
scroll to position [0, 0]
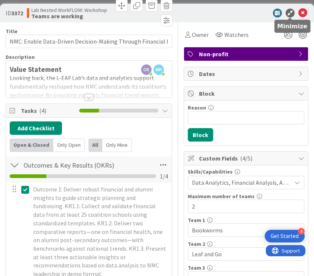
click at [241, 11] on icon at bounding box center [289, 13] width 9 height 9
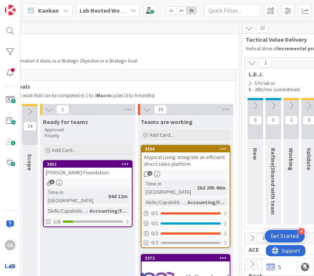
click at [125, 12] on b "Lab Nested WorkFLOW: Workshop" at bounding box center [124, 10] width 91 height 7
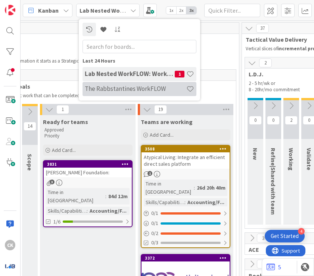
click at [140, 84] on div "The Rabbstantines WorkFLOW" at bounding box center [139, 89] width 114 height 14
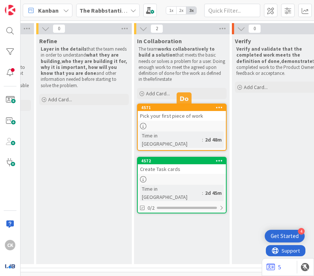
scroll to position [71, 286]
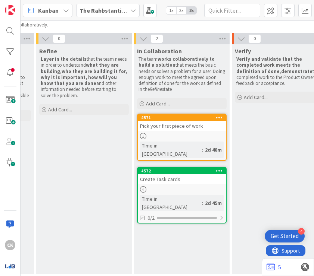
click at [220, 119] on icon at bounding box center [219, 117] width 7 height 5
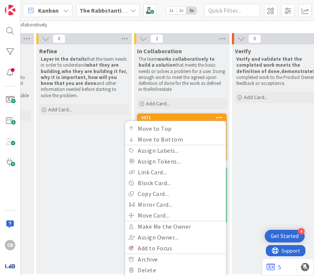
click at [220, 118] on icon at bounding box center [219, 117] width 7 height 5
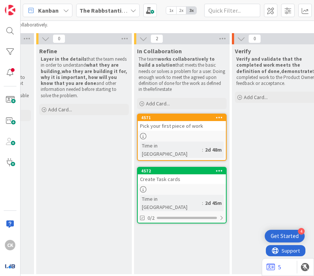
click at [195, 133] on div at bounding box center [182, 136] width 88 height 6
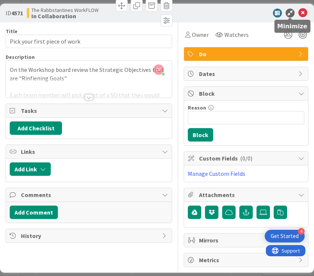
click at [241, 11] on icon at bounding box center [289, 13] width 9 height 9
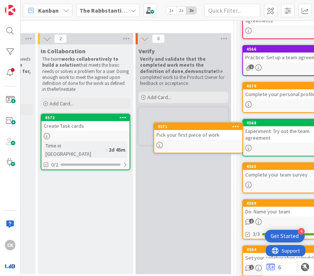
scroll to position [71, 389]
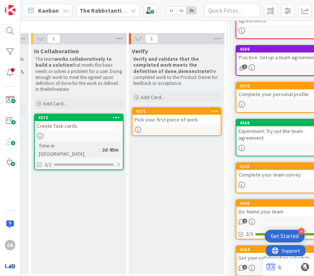
click at [94, 132] on div "4572 Create Task cards Time in Column : 2d 45m 0/2" at bounding box center [78, 142] width 89 height 57
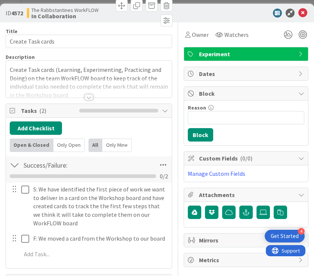
click at [89, 94] on div at bounding box center [89, 97] width 8 height 6
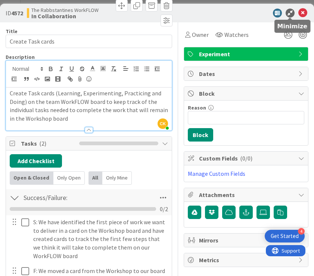
click at [241, 15] on icon at bounding box center [289, 13] width 9 height 9
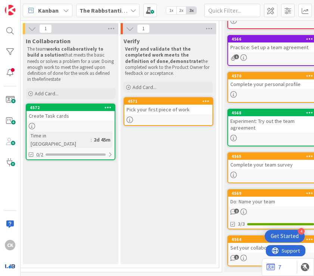
scroll to position [81, 395]
